Goal: Navigation & Orientation: Find specific page/section

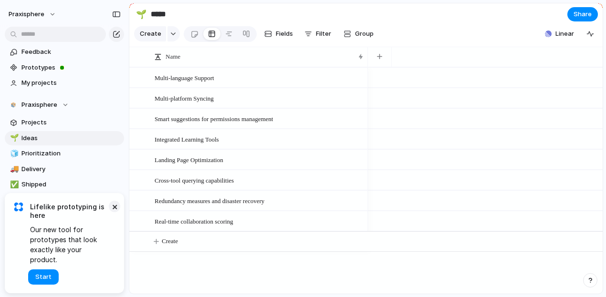
click at [113, 212] on button "×" at bounding box center [114, 206] width 11 height 11
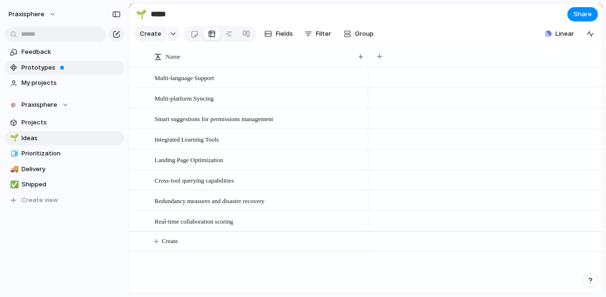
click at [36, 65] on span "Prototypes" at bounding box center [70, 68] width 99 height 10
click at [63, 118] on span "Projects" at bounding box center [70, 123] width 99 height 10
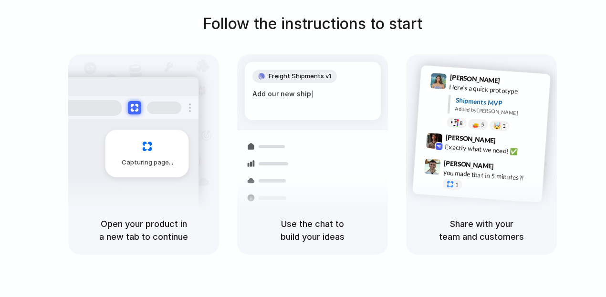
click at [138, 223] on h5 "Open your product in a new tab to continue" at bounding box center [144, 231] width 128 height 26
click at [163, 162] on span "Capturing page" at bounding box center [148, 163] width 53 height 10
